Goal: Task Accomplishment & Management: Use online tool/utility

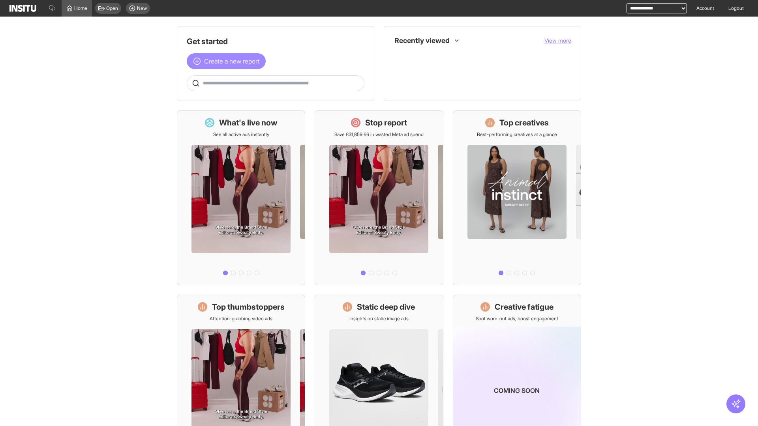
click at [228, 61] on span "Create a new report" at bounding box center [231, 60] width 55 height 9
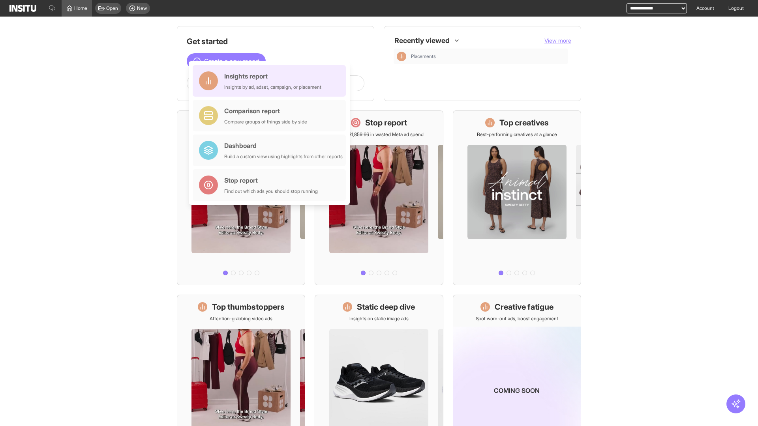
click at [271, 81] on div "Insights report Insights by ad, adset, campaign, or placement" at bounding box center [272, 80] width 97 height 19
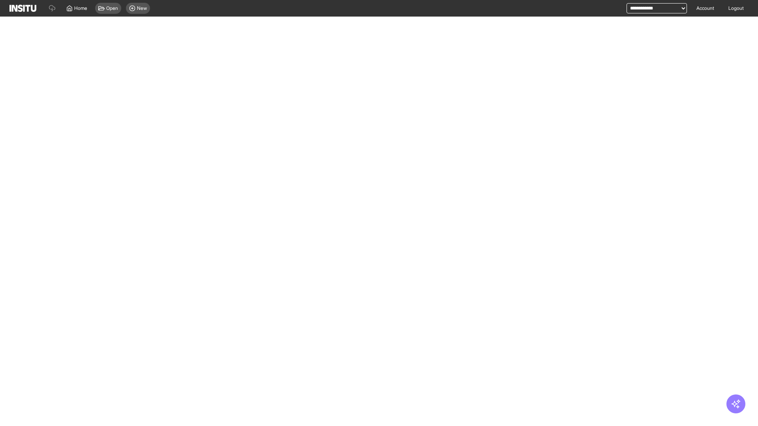
select select "**"
